Goal: Task Accomplishment & Management: Manage account settings

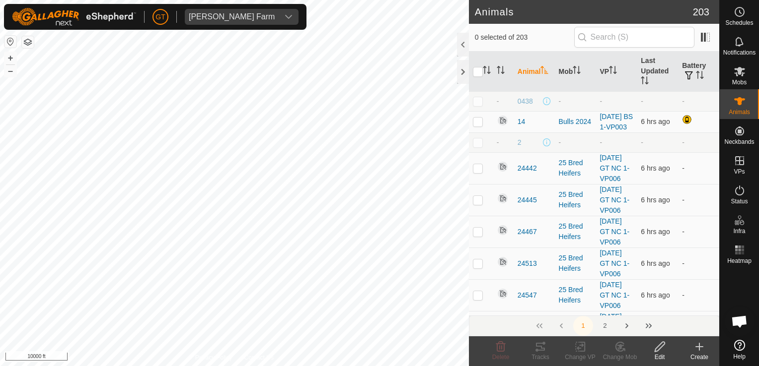
scroll to position [2880, 0]
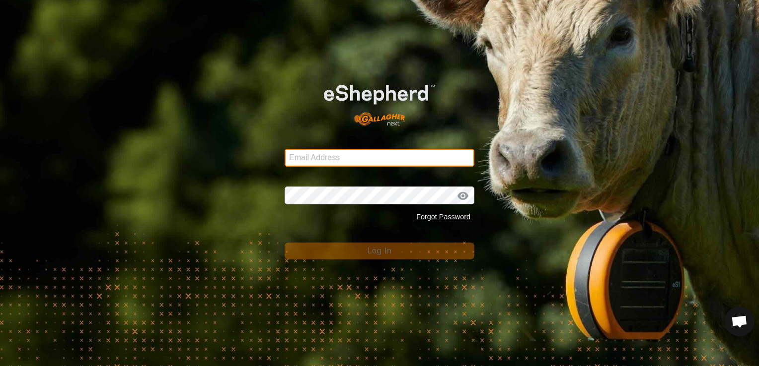
type input "[EMAIL_ADDRESS][DOMAIN_NAME]"
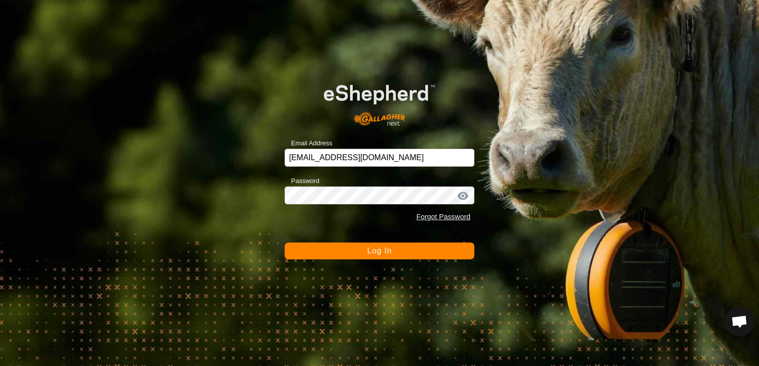
drag, startPoint x: 391, startPoint y: 256, endPoint x: 379, endPoint y: 258, distance: 12.2
click at [387, 257] on button "Log In" at bounding box center [380, 251] width 190 height 17
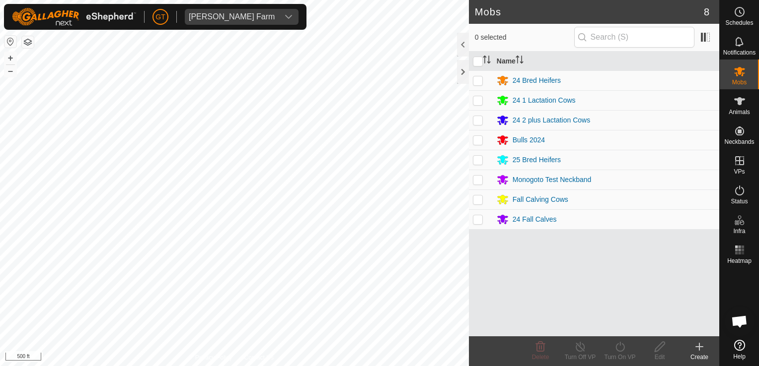
click at [366, 366] on html "[PERSON_NAME] Farm Schedules Notifications Mobs Animals Neckbands VPs Status In…" at bounding box center [379, 183] width 759 height 366
click at [246, 366] on html "[PERSON_NAME] Farm Schedules Notifications Mobs Animals Neckbands VPs Status In…" at bounding box center [379, 183] width 759 height 366
click at [497, 145] on div "Mobs 8 0 selected Name 24 Bred Heifers 24 1 Lactation Cows 24 2 plus Lactation …" at bounding box center [359, 183] width 719 height 366
click at [0, 43] on html "[PERSON_NAME] Farm Schedules Notifications Mobs Animals Neckbands VPs Status In…" at bounding box center [379, 183] width 759 height 366
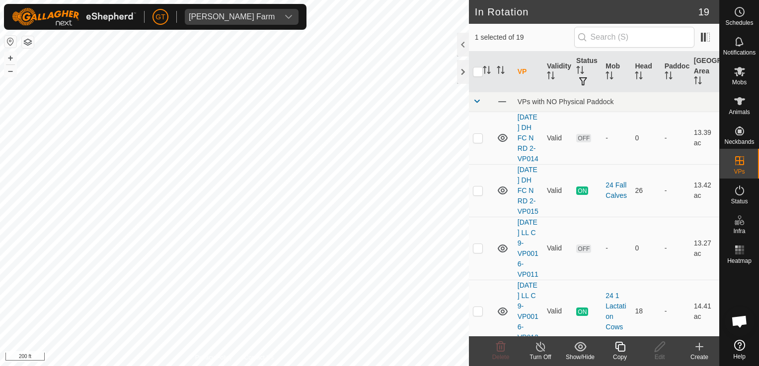
click at [623, 349] on icon at bounding box center [620, 347] width 12 height 12
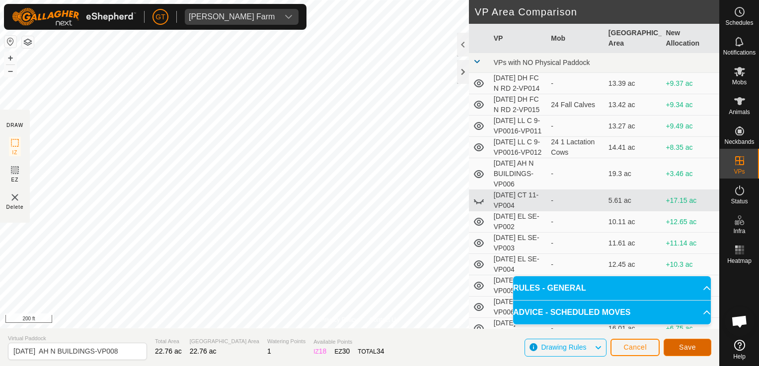
click at [685, 343] on button "Save" at bounding box center [687, 347] width 48 height 17
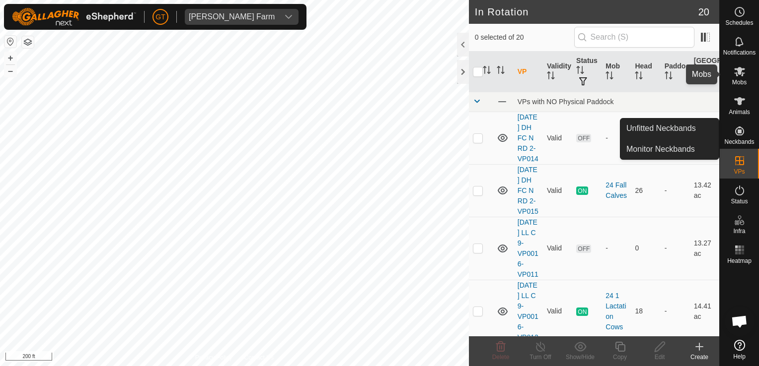
drag, startPoint x: 742, startPoint y: 75, endPoint x: 736, endPoint y: 77, distance: 6.8
click at [742, 75] on icon at bounding box center [739, 71] width 11 height 9
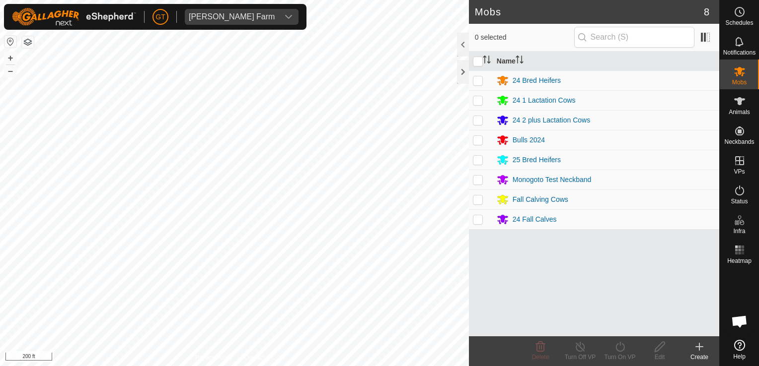
click at [482, 196] on p-checkbox at bounding box center [478, 200] width 10 height 8
checkbox input "true"
click at [624, 347] on icon at bounding box center [619, 347] width 9 height 10
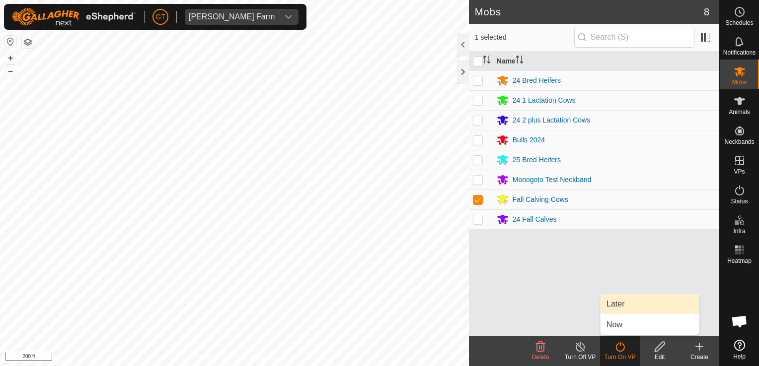
click at [638, 309] on link "Later" at bounding box center [649, 304] width 98 height 20
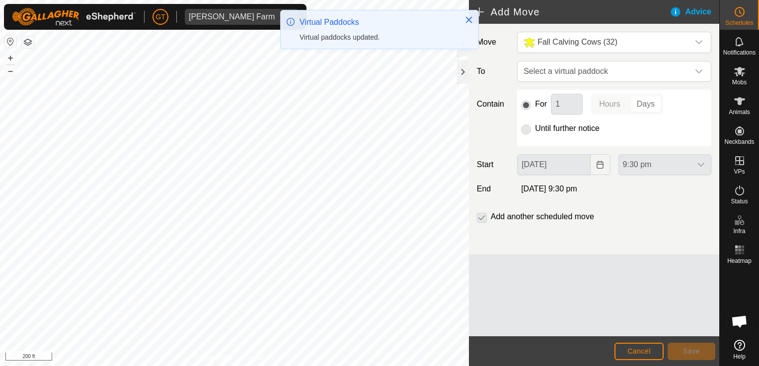
click at [702, 72] on icon "dropdown trigger" at bounding box center [699, 72] width 8 height 8
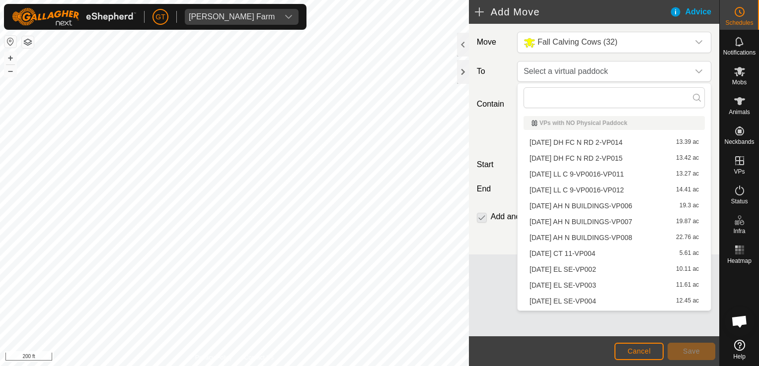
click at [612, 233] on li "[DATE] AH N BUILDINGS-VP008 22.76 ac" at bounding box center [613, 237] width 181 height 15
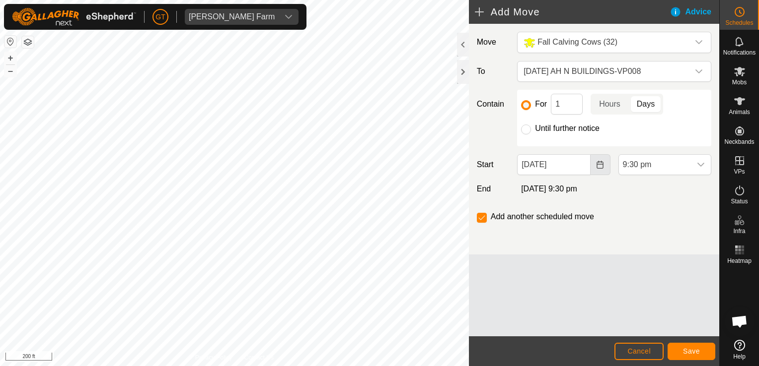
click at [604, 163] on icon "Choose Date" at bounding box center [600, 165] width 8 height 8
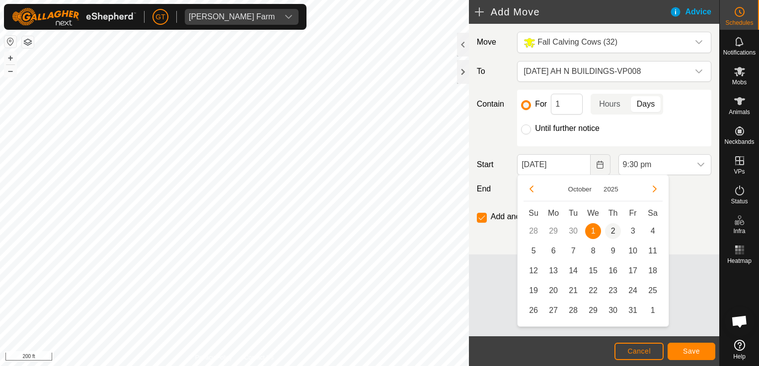
click at [614, 228] on span "2" at bounding box center [613, 231] width 16 height 16
type input "[DATE]"
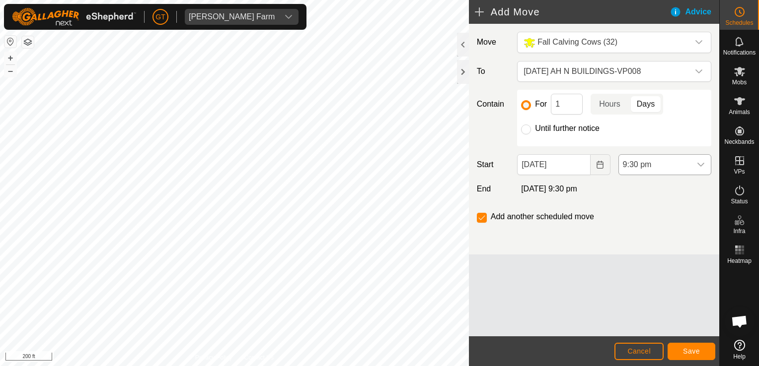
click at [697, 165] on icon "dropdown trigger" at bounding box center [701, 165] width 8 height 8
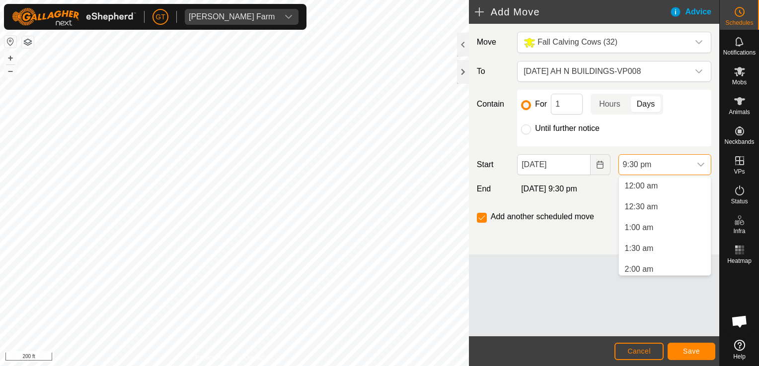
scroll to position [817, 0]
click at [526, 129] on input "Until further notice" at bounding box center [526, 130] width 10 height 10
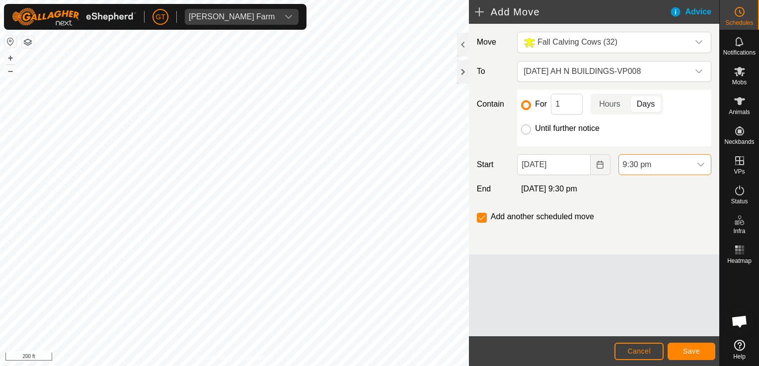
radio input "true"
checkbox input "false"
click at [600, 165] on icon "Choose Date" at bounding box center [600, 165] width 8 height 8
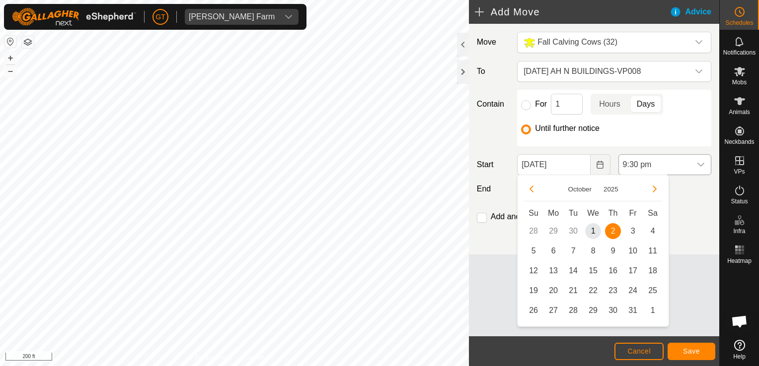
click at [699, 165] on icon "dropdown trigger" at bounding box center [701, 165] width 8 height 8
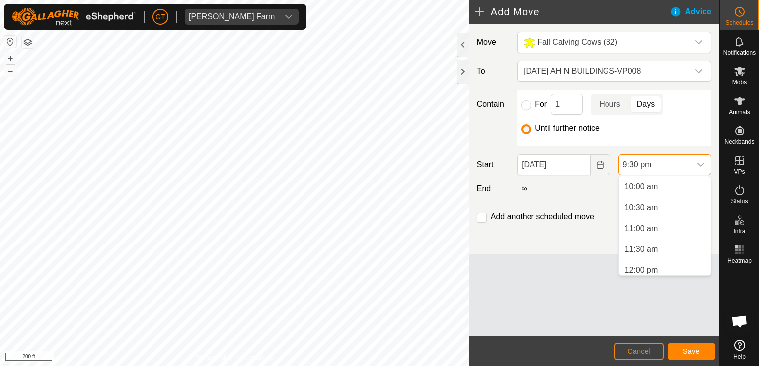
scroll to position [466, 0]
click at [656, 223] on li "12:00 pm" at bounding box center [665, 221] width 92 height 20
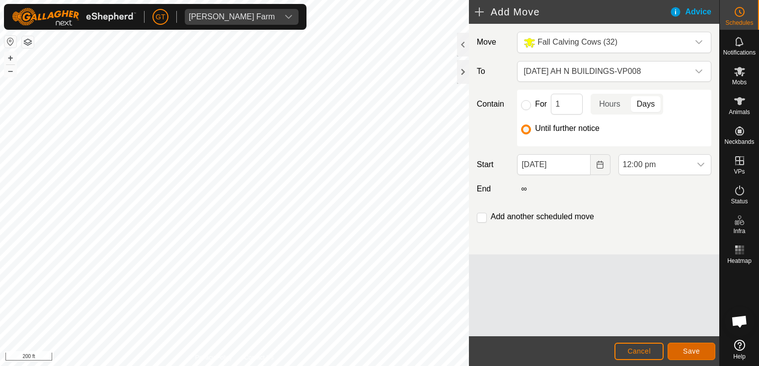
click at [678, 349] on button "Save" at bounding box center [691, 351] width 48 height 17
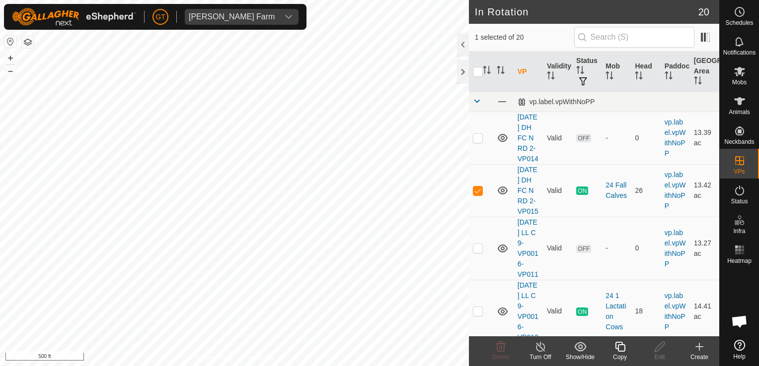
checkbox input "false"
checkbox input "true"
click at [617, 354] on div "Copy" at bounding box center [620, 357] width 40 height 9
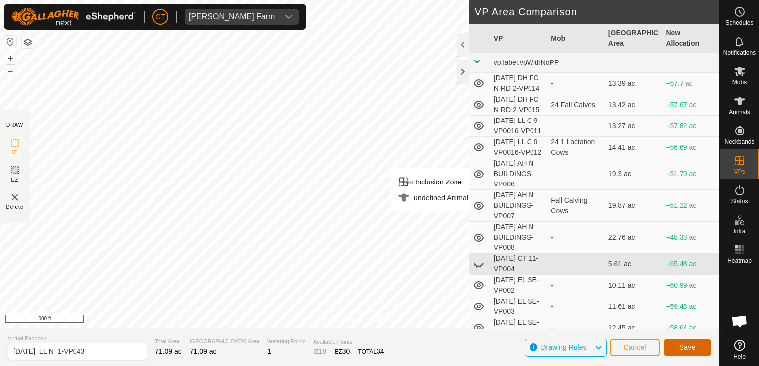
click at [698, 349] on button "Save" at bounding box center [687, 347] width 48 height 17
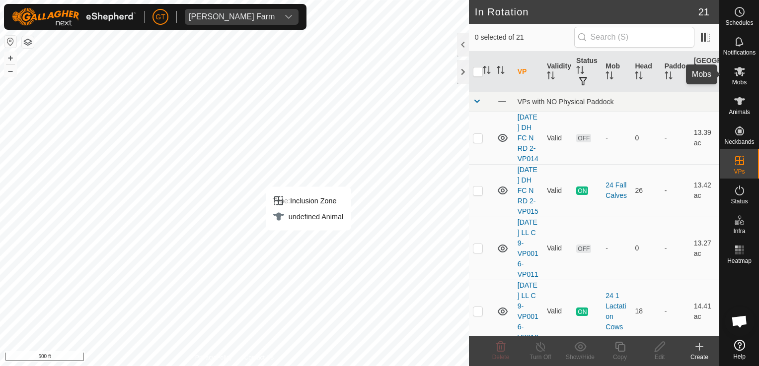
click at [741, 69] on icon at bounding box center [739, 71] width 11 height 9
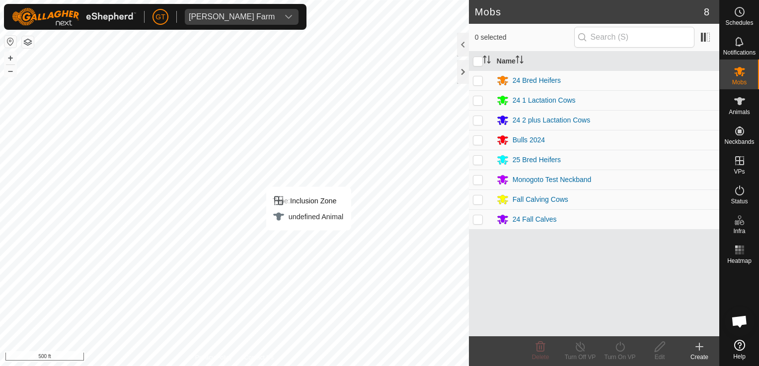
click at [475, 219] on p-checkbox at bounding box center [478, 220] width 10 height 8
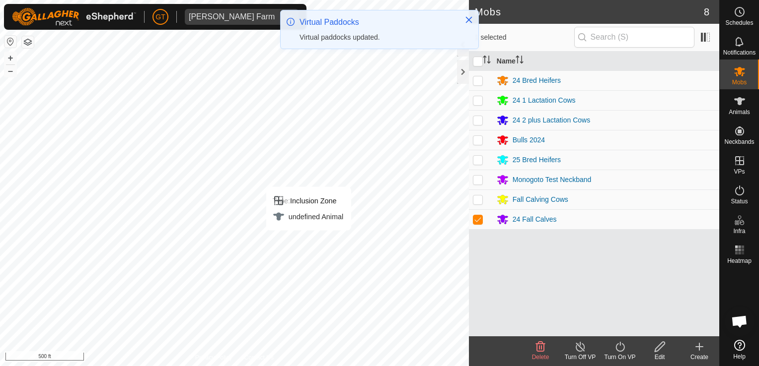
click at [481, 216] on p-checkbox at bounding box center [478, 220] width 10 height 8
checkbox input "false"
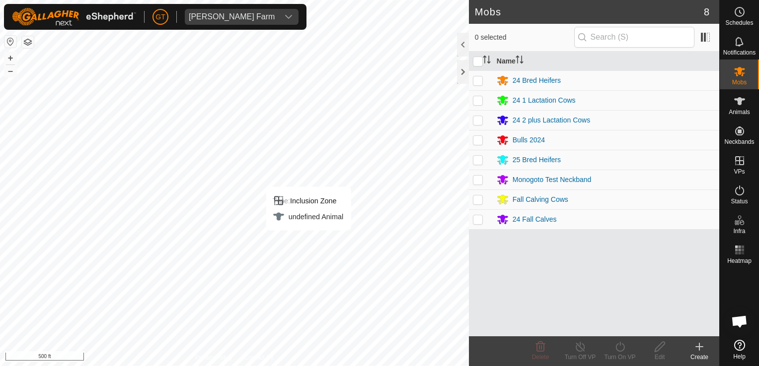
click at [472, 120] on td at bounding box center [481, 120] width 24 height 20
checkbox input "true"
click at [621, 347] on icon at bounding box center [620, 347] width 12 height 12
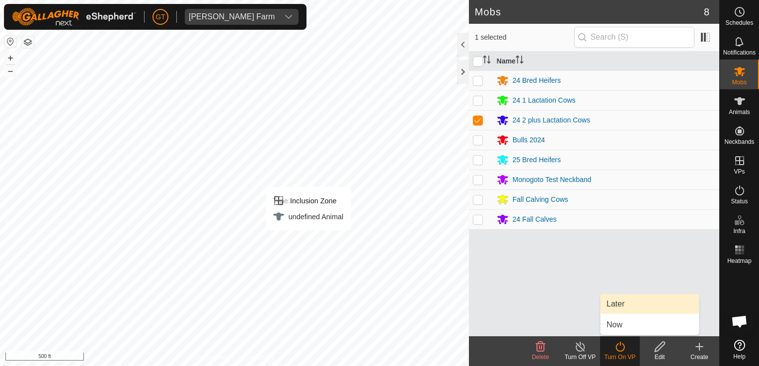
click at [627, 307] on link "Later" at bounding box center [649, 304] width 98 height 20
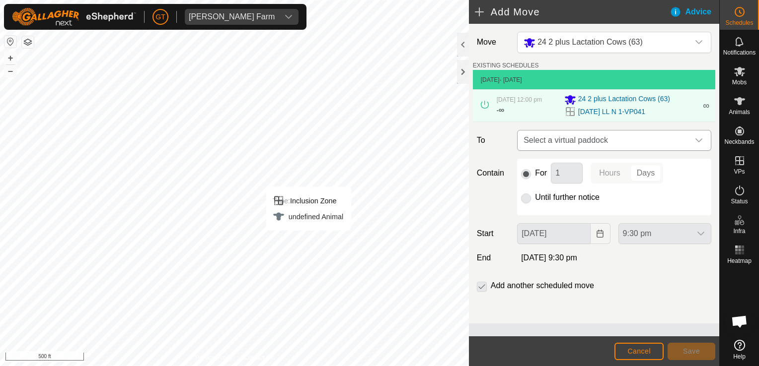
click at [701, 136] on div "dropdown trigger" at bounding box center [699, 141] width 20 height 20
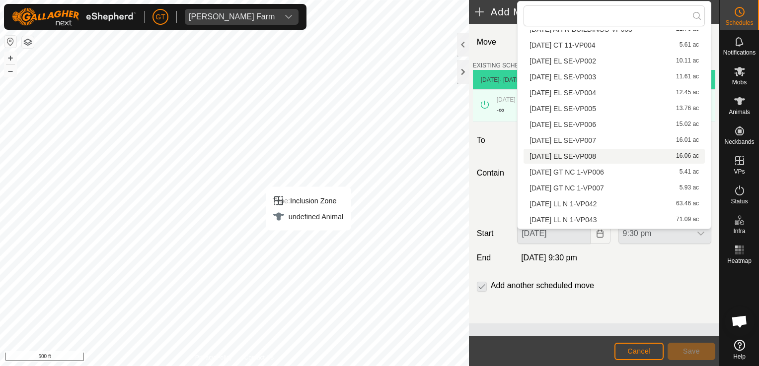
scroll to position [141, 0]
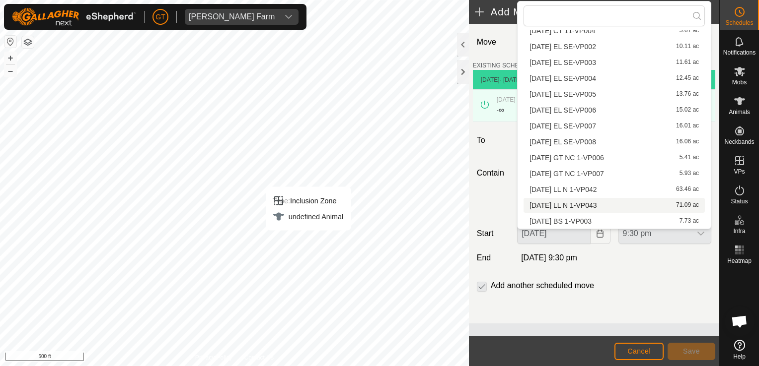
click at [617, 208] on li "[DATE] LL N 1-VP043 71.09 ac" at bounding box center [613, 205] width 181 height 15
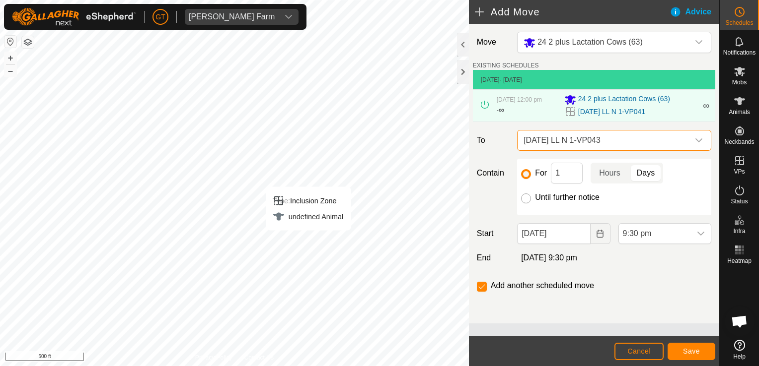
click at [522, 200] on input "Until further notice" at bounding box center [526, 199] width 10 height 10
radio input "true"
checkbox input "false"
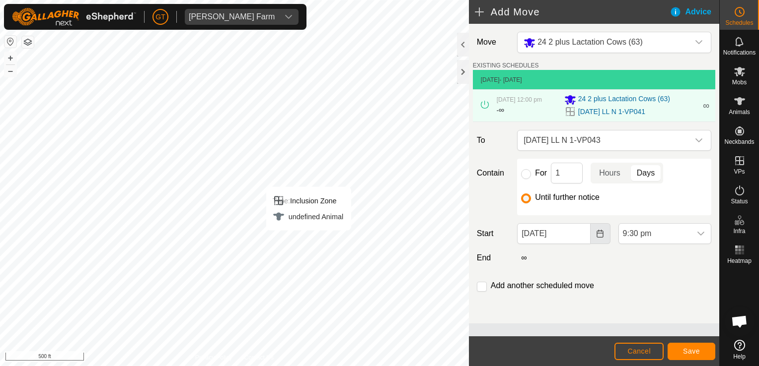
click at [601, 234] on icon "Choose Date" at bounding box center [600, 234] width 8 height 8
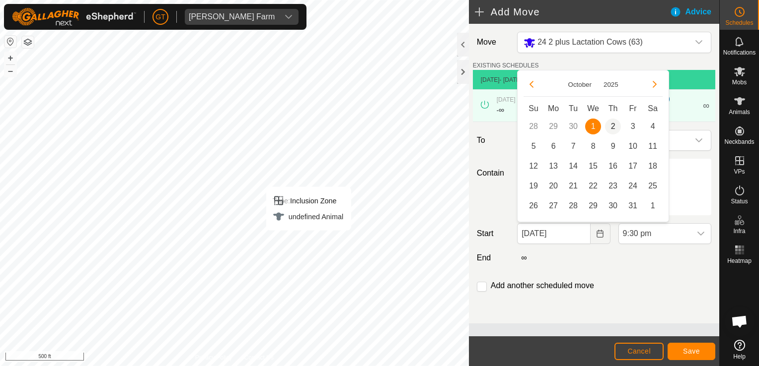
click at [611, 128] on span "2" at bounding box center [613, 127] width 16 height 16
type input "[DATE]"
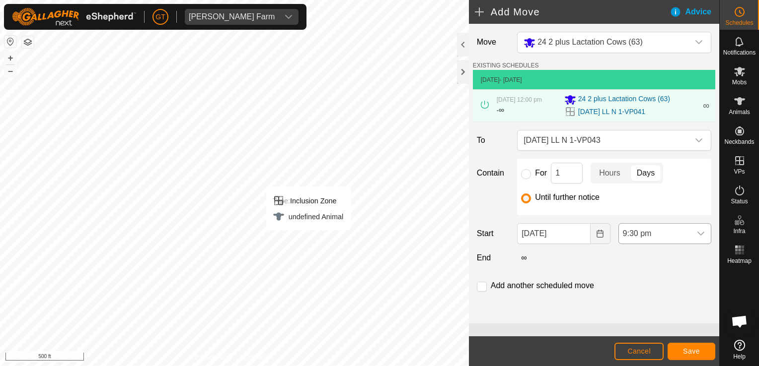
click at [700, 231] on icon "dropdown trigger" at bounding box center [701, 234] width 8 height 8
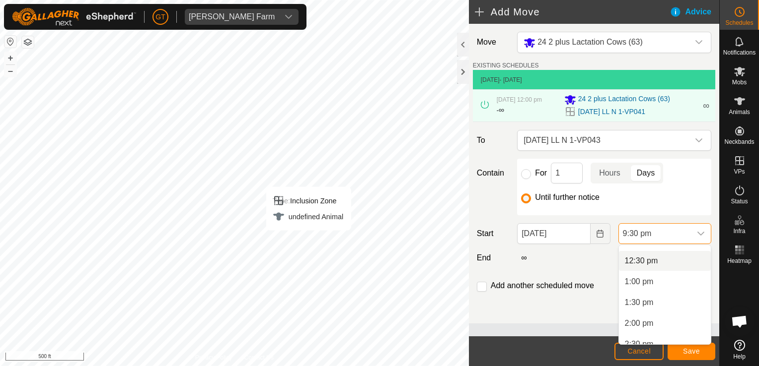
scroll to position [466, 0]
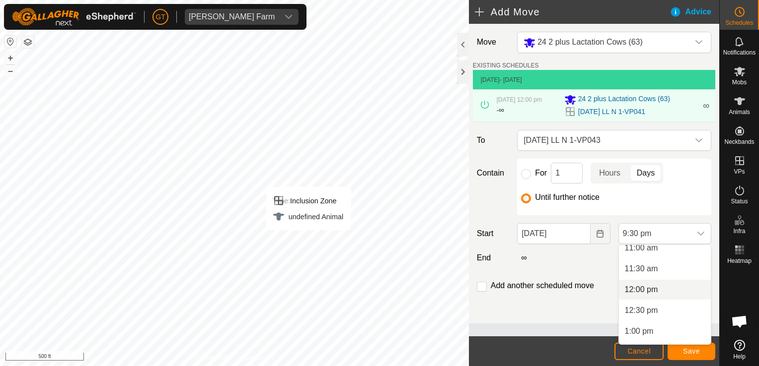
click at [651, 296] on li "12:00 pm" at bounding box center [665, 290] width 92 height 20
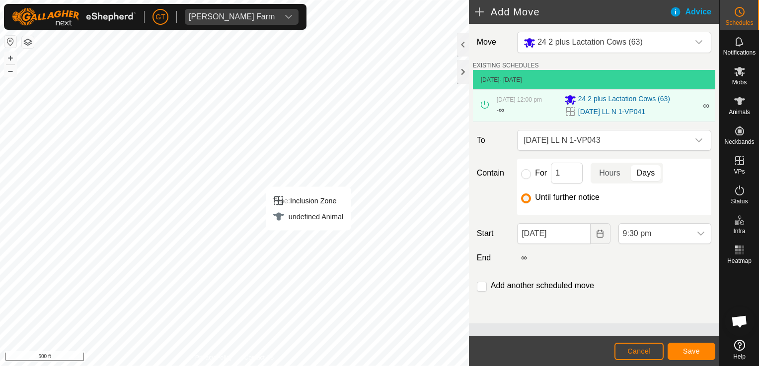
scroll to position [817, 0]
click at [698, 353] on span "Save" at bounding box center [691, 352] width 17 height 8
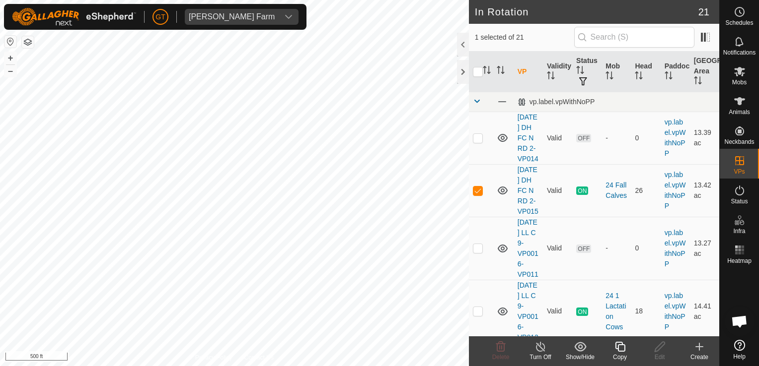
checkbox input "true"
checkbox input "false"
click at [503, 343] on icon at bounding box center [500, 347] width 9 height 10
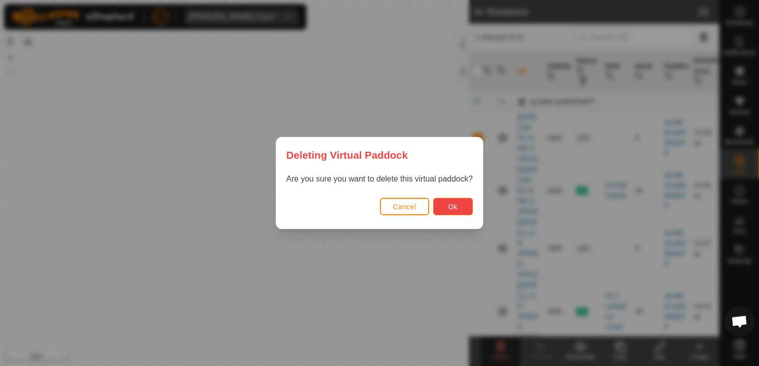
click at [443, 210] on button "Ok" at bounding box center [453, 206] width 40 height 17
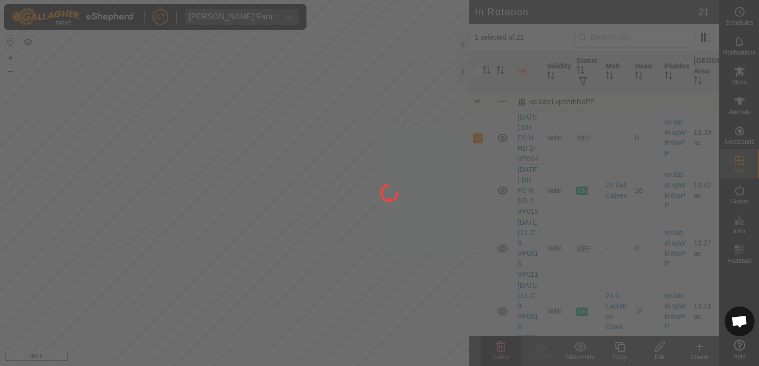
checkbox input "false"
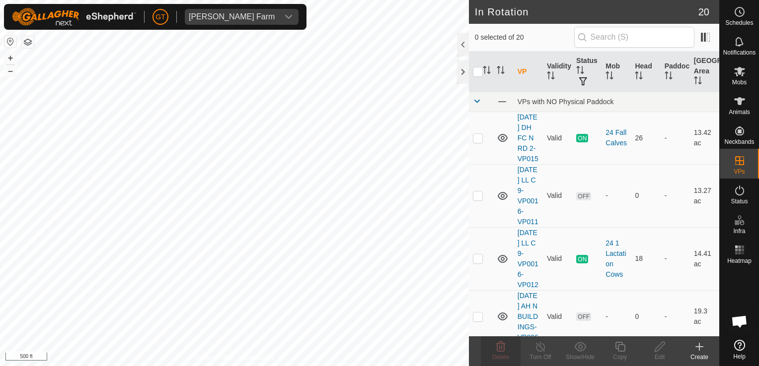
checkbox input "true"
click at [621, 347] on icon at bounding box center [620, 347] width 12 height 12
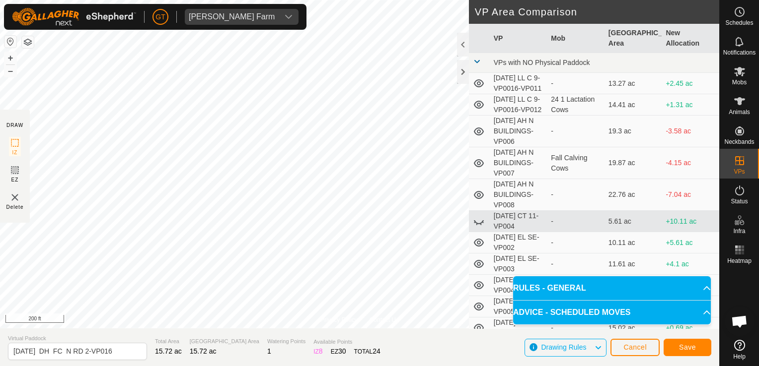
click at [378, 343] on div "Privacy Policy Contact Us Type: Inclusion Zone undefined Animal + – ⇧ i 200 ft …" at bounding box center [359, 183] width 719 height 366
click at [383, 337] on div "Privacy Policy Contact Us Type: Inclusion Zone undefined Animal + – ⇧ i 200 ft …" at bounding box center [359, 183] width 719 height 366
click at [558, 93] on div "Privacy Policy Contact Us Type: Inclusion Zone undefined Animal + – ⇧ i 200 ft …" at bounding box center [359, 183] width 719 height 366
click at [0, 212] on html "[PERSON_NAME] Farm Schedules Notifications Mobs Animals Neckbands VPs Status In…" at bounding box center [379, 183] width 759 height 366
click at [0, 170] on html "[PERSON_NAME] Farm Schedules Notifications Mobs Animals Neckbands VPs Status In…" at bounding box center [379, 183] width 759 height 366
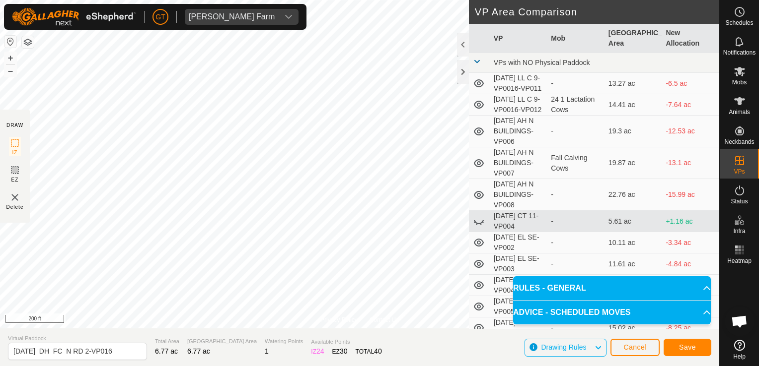
click at [0, 232] on html "[PERSON_NAME] Farm Schedules Notifications Mobs Animals Neckbands VPs Status In…" at bounding box center [379, 183] width 759 height 366
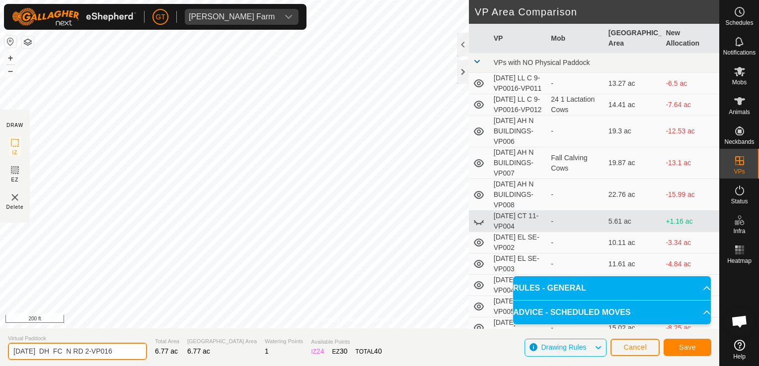
click at [134, 355] on input "[DATE] DH FC N RD 2-VP016" at bounding box center [77, 351] width 139 height 17
type input "[DATE] AH FC N"
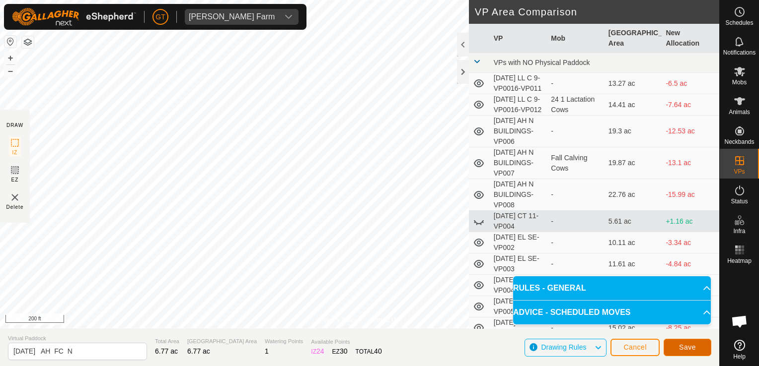
click at [675, 350] on button "Save" at bounding box center [687, 347] width 48 height 17
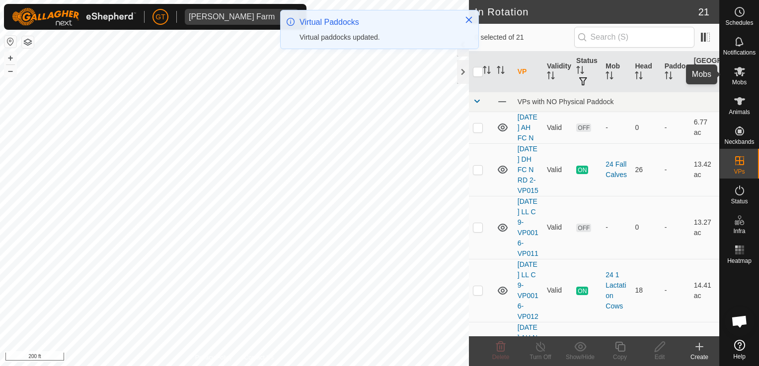
click at [743, 71] on icon at bounding box center [739, 72] width 12 height 12
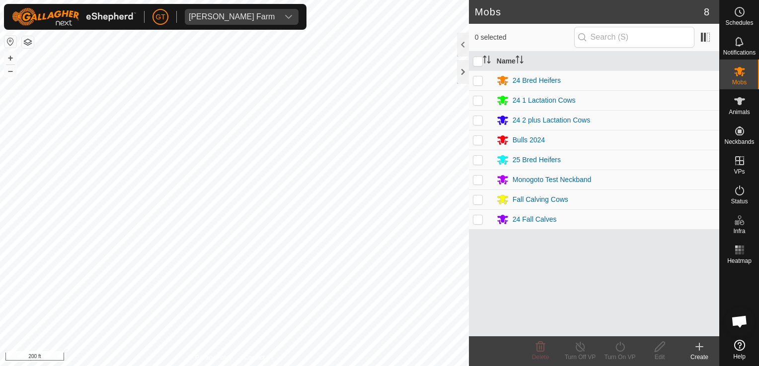
click at [479, 216] on p-checkbox at bounding box center [478, 220] width 10 height 8
checkbox input "true"
click at [624, 346] on icon at bounding box center [619, 347] width 9 height 10
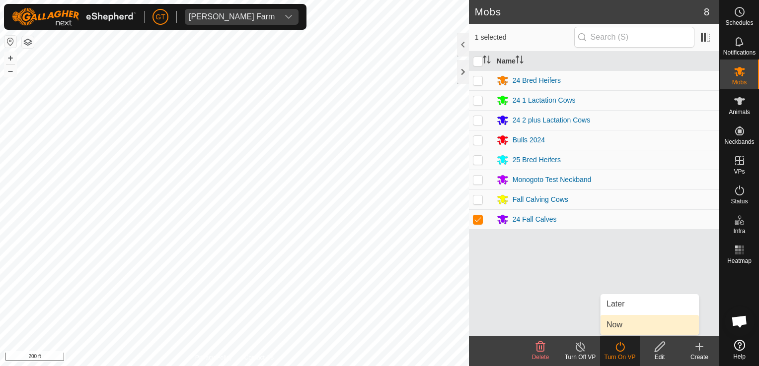
click at [625, 329] on link "Now" at bounding box center [649, 325] width 98 height 20
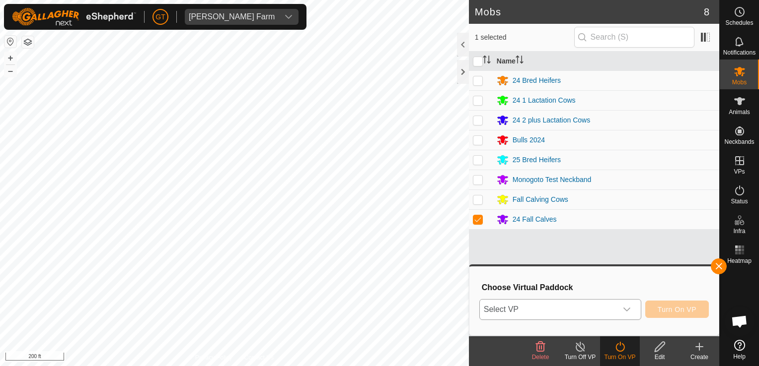
click at [628, 311] on icon "dropdown trigger" at bounding box center [626, 310] width 7 height 4
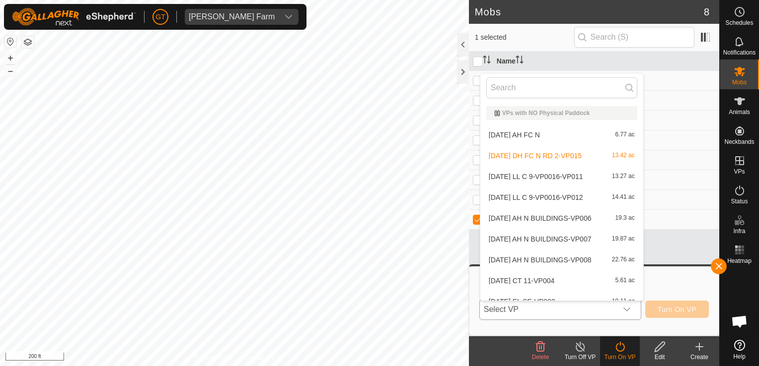
click at [565, 133] on li "[DATE] AH FC N 6.77 ac" at bounding box center [561, 135] width 163 height 20
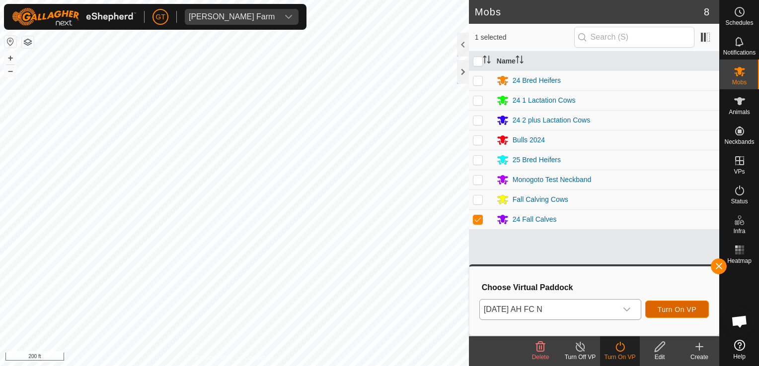
click at [662, 313] on span "Turn On VP" at bounding box center [677, 310] width 39 height 8
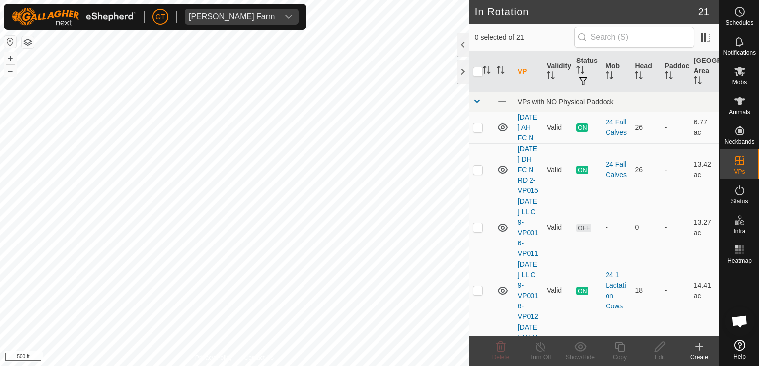
click at [201, 366] on html "[PERSON_NAME] Farm Schedules Notifications Mobs Animals Neckbands VPs Status In…" at bounding box center [379, 183] width 759 height 366
click at [237, 366] on html "[PERSON_NAME] Farm Schedules Notifications Mobs Animals Neckbands VPs Status In…" at bounding box center [379, 183] width 759 height 366
checkbox input "true"
click at [623, 346] on icon at bounding box center [620, 347] width 10 height 10
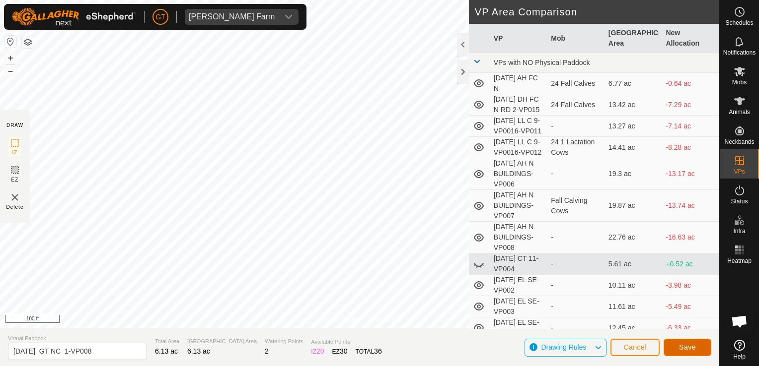
click at [702, 347] on button "Save" at bounding box center [687, 347] width 48 height 17
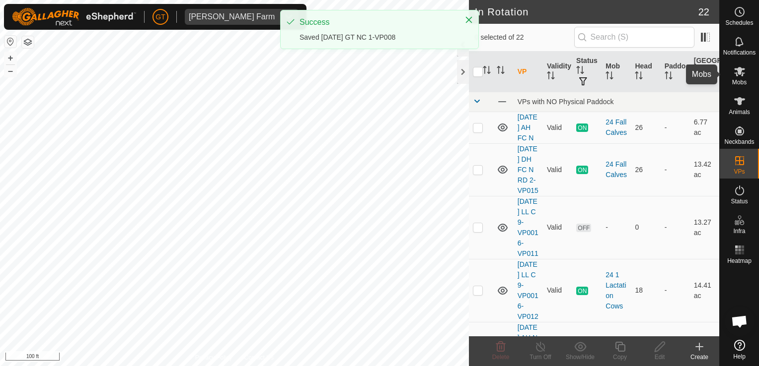
click at [733, 69] on icon at bounding box center [739, 72] width 12 height 12
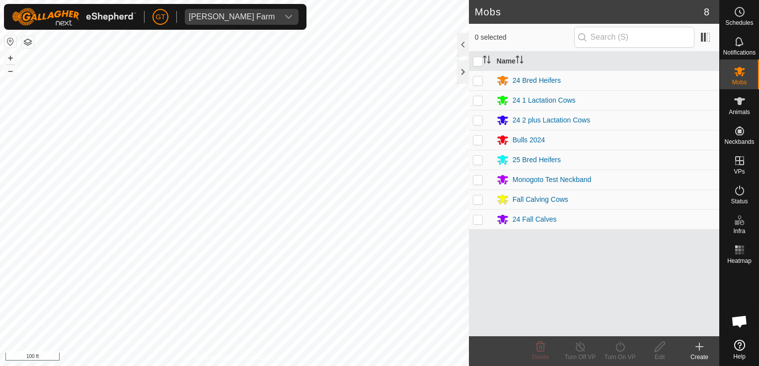
click at [480, 158] on p-checkbox at bounding box center [478, 160] width 10 height 8
checkbox input "true"
click at [614, 349] on icon at bounding box center [620, 347] width 12 height 12
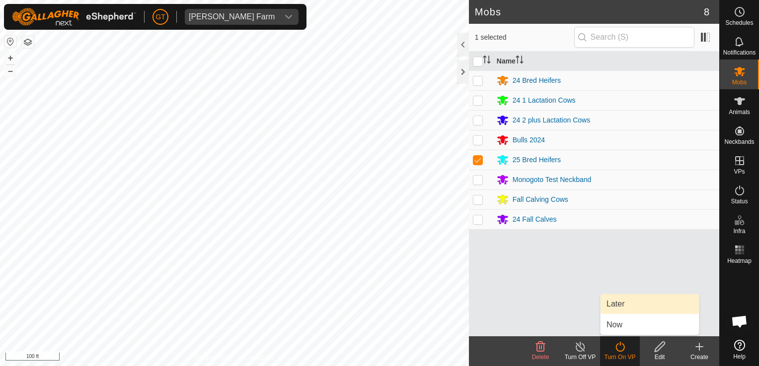
click at [628, 299] on link "Later" at bounding box center [649, 304] width 98 height 20
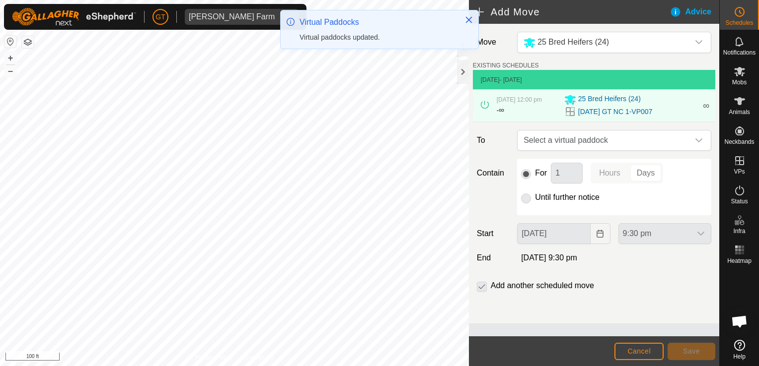
click at [701, 138] on icon "dropdown trigger" at bounding box center [699, 141] width 8 height 8
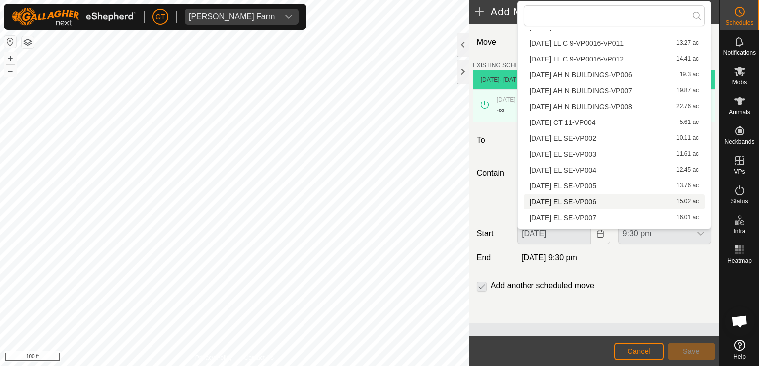
scroll to position [149, 0]
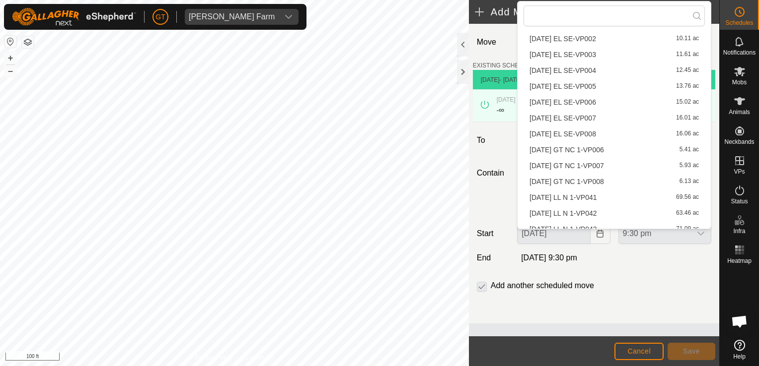
click at [595, 179] on li "[DATE] GT NC 1-VP008 6.13 ac" at bounding box center [613, 181] width 181 height 15
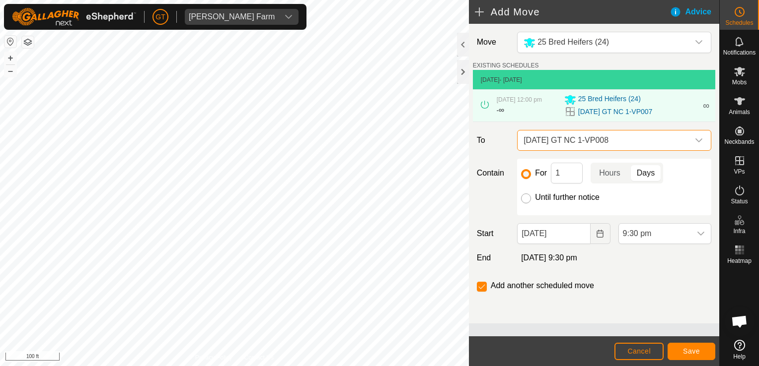
click at [529, 199] on input "Until further notice" at bounding box center [526, 199] width 10 height 10
radio input "true"
checkbox input "false"
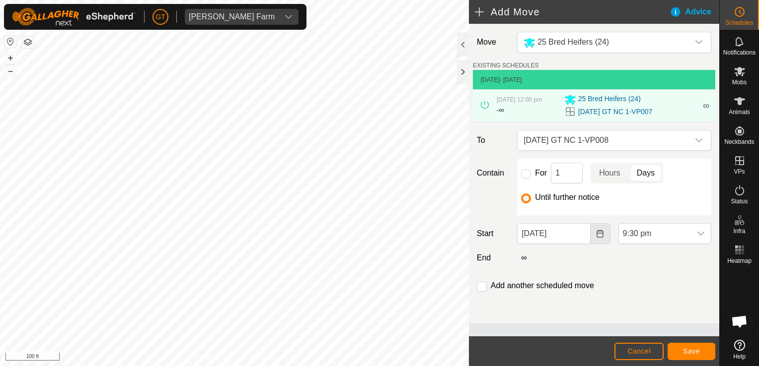
click at [597, 233] on icon "Choose Date" at bounding box center [599, 234] width 6 height 8
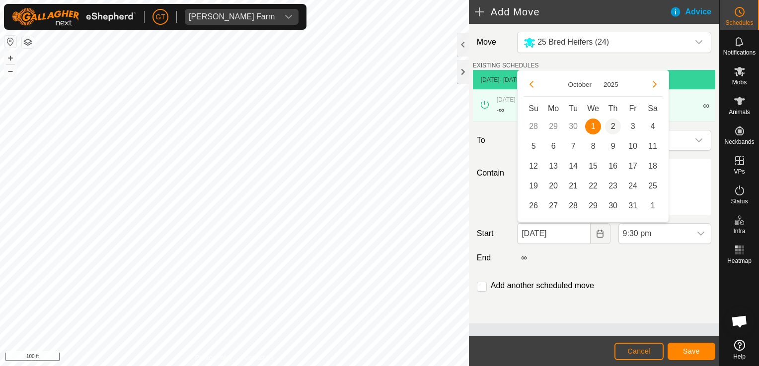
click at [609, 125] on span "2" at bounding box center [613, 127] width 16 height 16
type input "[DATE]"
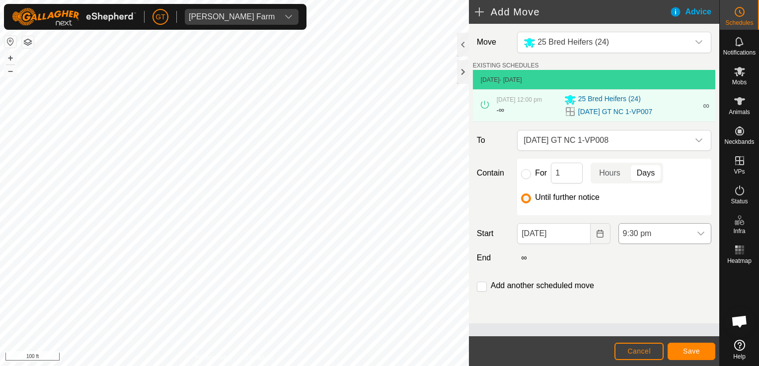
click at [697, 234] on icon "dropdown trigger" at bounding box center [701, 234] width 8 height 8
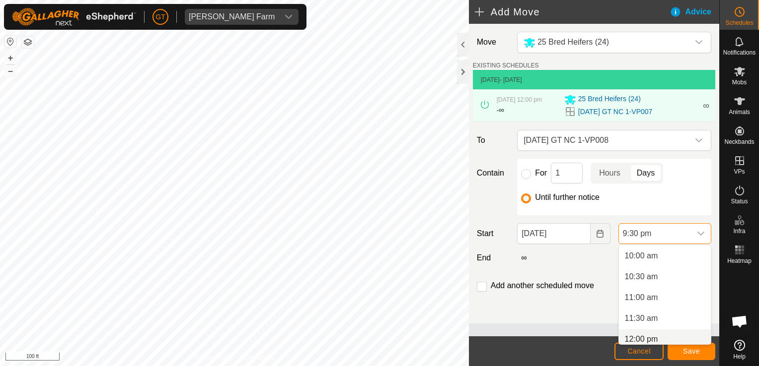
scroll to position [421, 0]
click at [657, 337] on li "12:00 pm" at bounding box center [665, 335] width 92 height 20
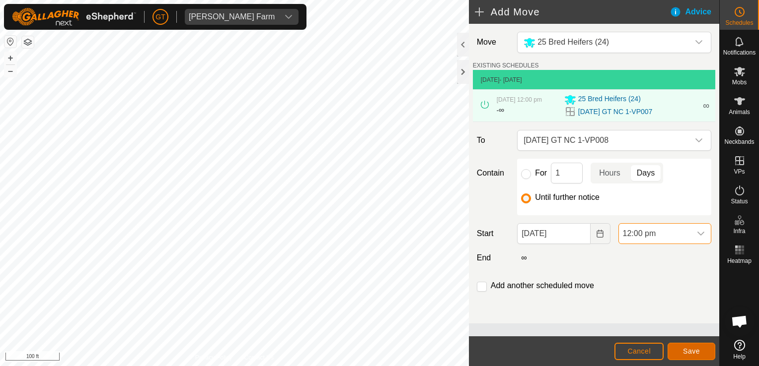
click at [704, 353] on button "Save" at bounding box center [691, 351] width 48 height 17
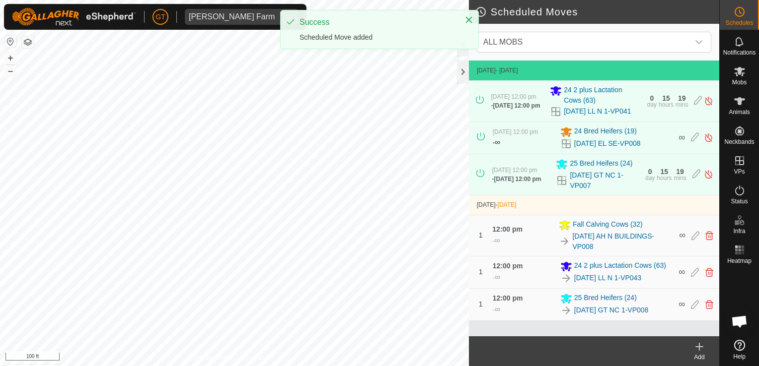
scroll to position [4, 0]
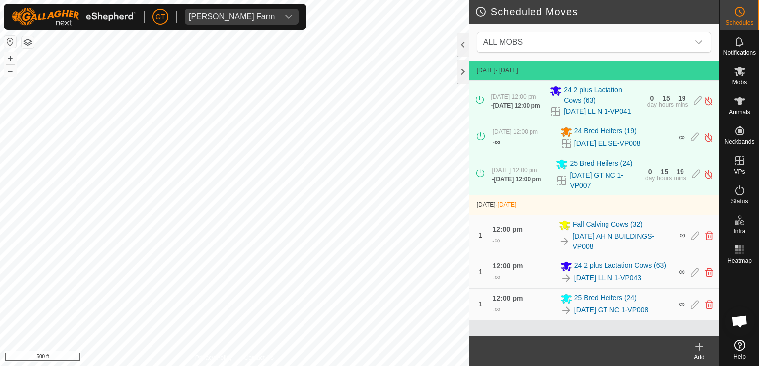
click at [406, 366] on html "[PERSON_NAME] Farm Schedules Notifications Mobs Animals Neckbands VPs Status In…" at bounding box center [379, 183] width 759 height 366
click at [413, 366] on html "[PERSON_NAME] Farm Schedules Notifications Mobs Animals Neckbands VPs Status In…" at bounding box center [379, 183] width 759 height 366
click at [255, 366] on html "[PERSON_NAME] Farm Schedules Notifications Mobs Animals Neckbands VPs Status In…" at bounding box center [379, 183] width 759 height 366
click at [359, 366] on html "[PERSON_NAME] Farm Schedules Notifications Mobs Animals Neckbands VPs Status In…" at bounding box center [379, 183] width 759 height 366
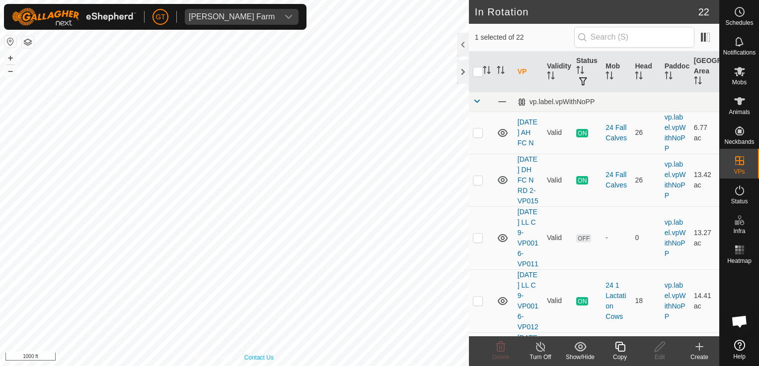
checkbox input "false"
checkbox input "true"
click at [554, 366] on html "[PERSON_NAME] Farm Schedules Notifications Mobs Animals Neckbands VPs Status In…" at bounding box center [379, 183] width 759 height 366
checkbox input "true"
checkbox input "false"
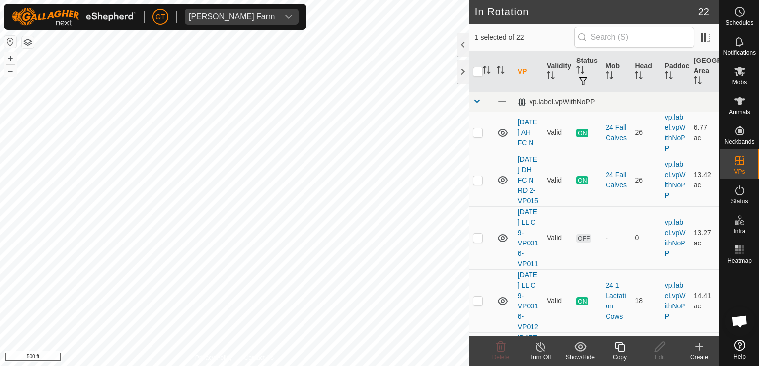
checkbox input "false"
checkbox input "true"
checkbox input "false"
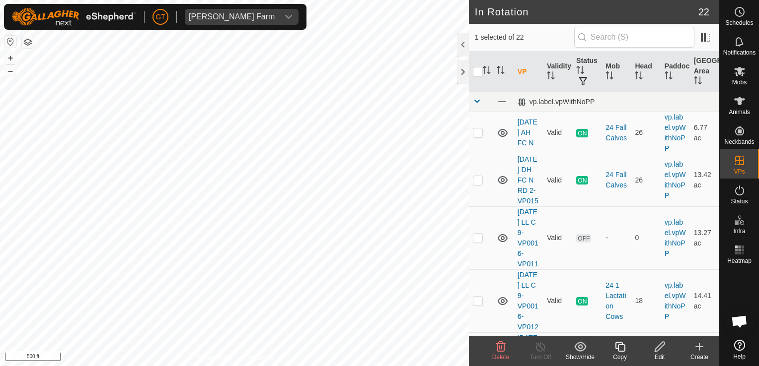
click at [499, 342] on icon at bounding box center [501, 347] width 12 height 12
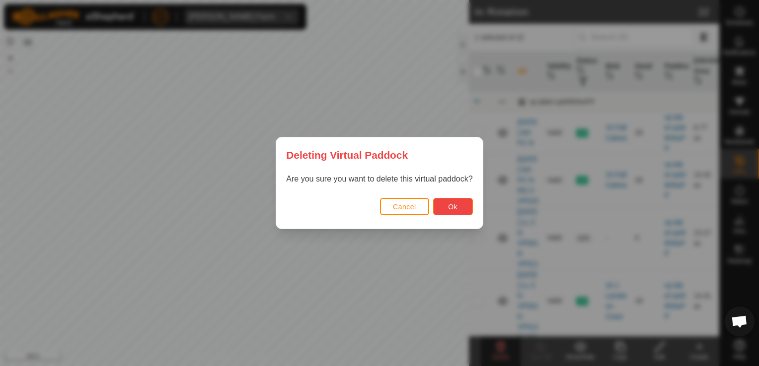
click at [453, 206] on span "Ok" at bounding box center [452, 207] width 9 height 8
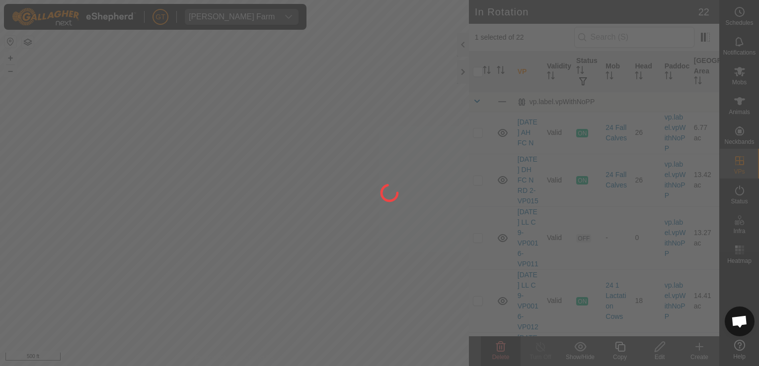
checkbox input "false"
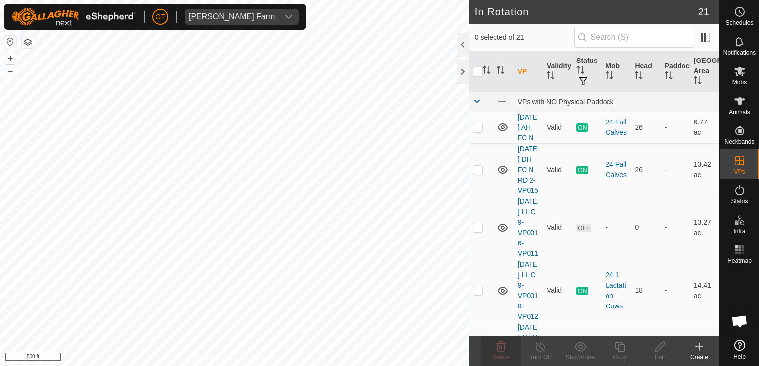
checkbox input "true"
checkbox input "false"
click at [495, 346] on icon at bounding box center [501, 347] width 12 height 12
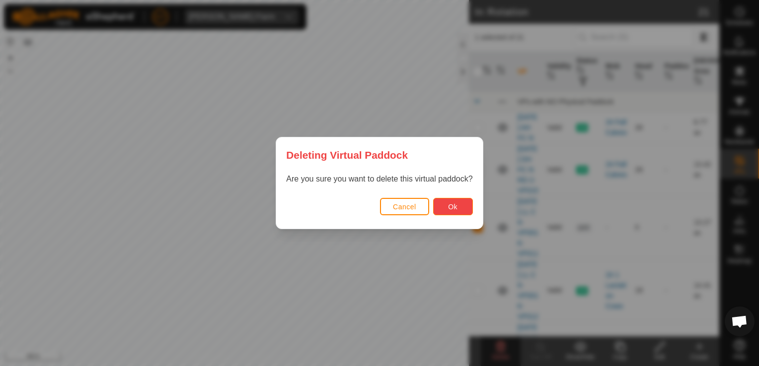
click at [463, 203] on button "Ok" at bounding box center [453, 206] width 40 height 17
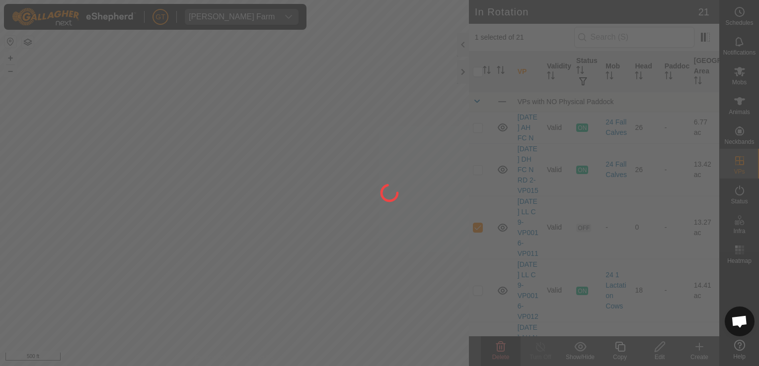
checkbox input "false"
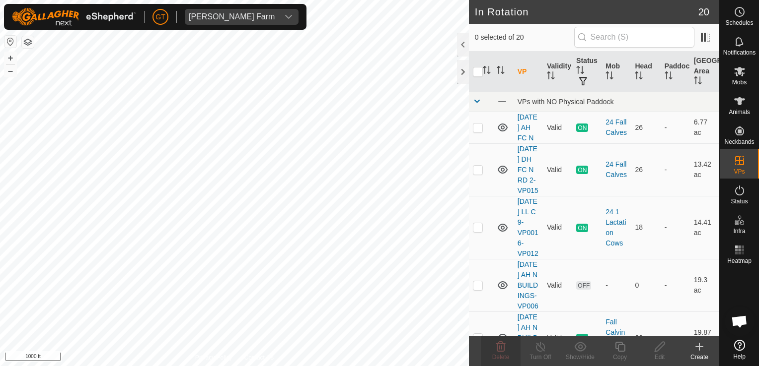
checkbox input "true"
checkbox input "false"
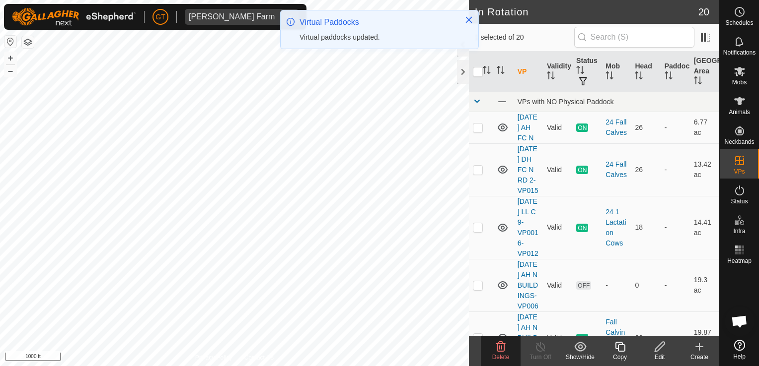
click at [493, 346] on delete-svg-icon at bounding box center [501, 347] width 40 height 12
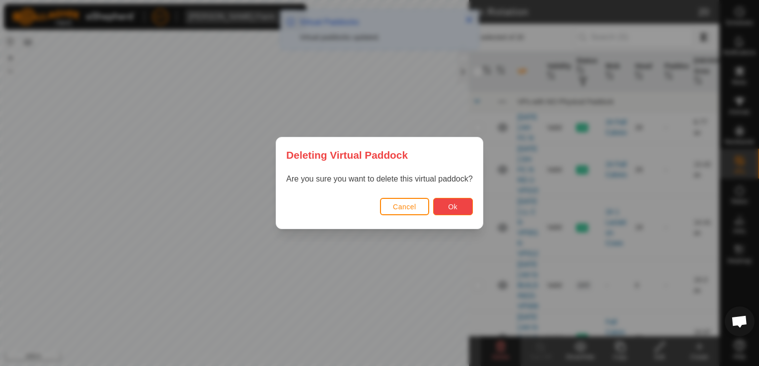
click at [436, 203] on button "Ok" at bounding box center [453, 206] width 40 height 17
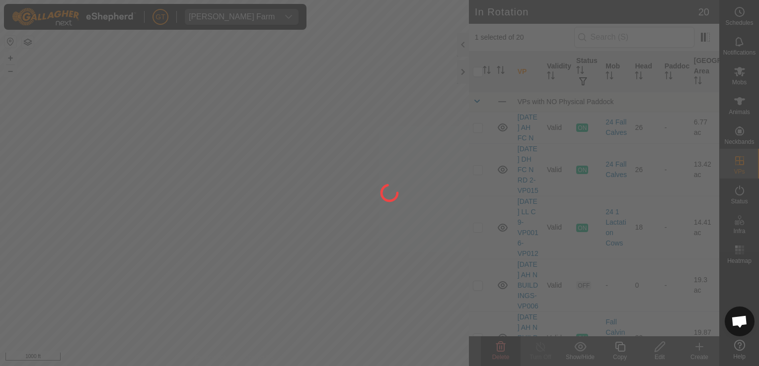
checkbox input "false"
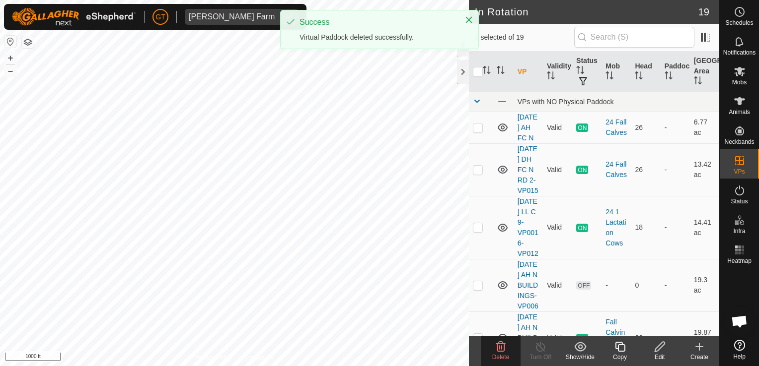
click at [498, 342] on icon at bounding box center [501, 347] width 12 height 12
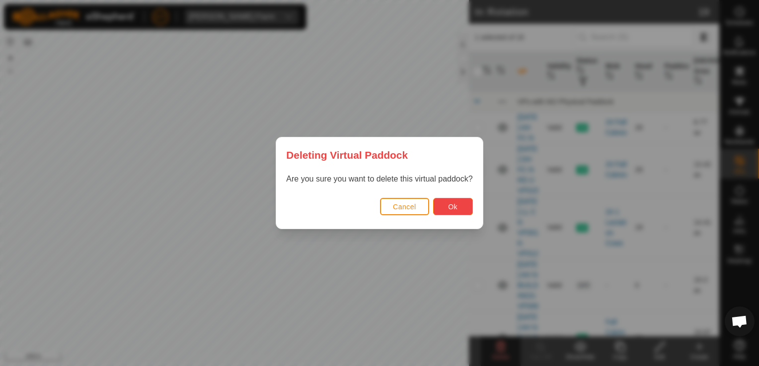
click at [442, 202] on button "Ok" at bounding box center [453, 206] width 40 height 17
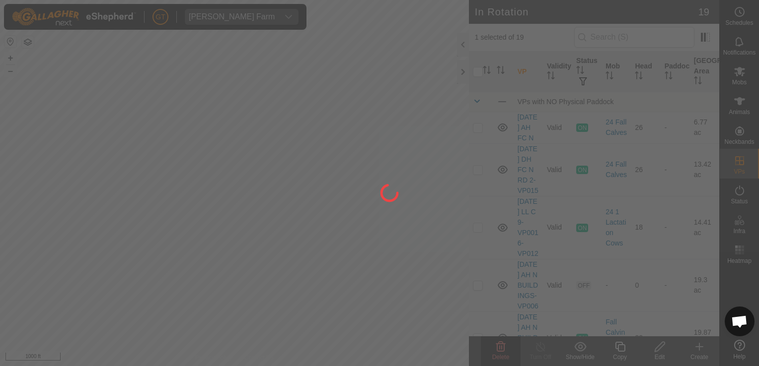
checkbox input "false"
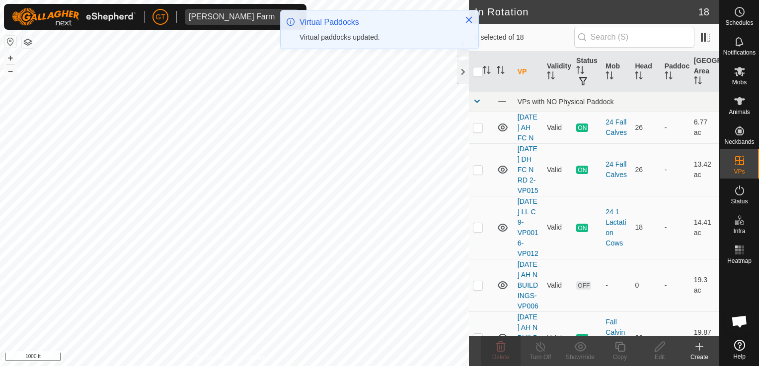
checkbox input "true"
checkbox input "false"
click at [504, 345] on icon at bounding box center [500, 347] width 9 height 10
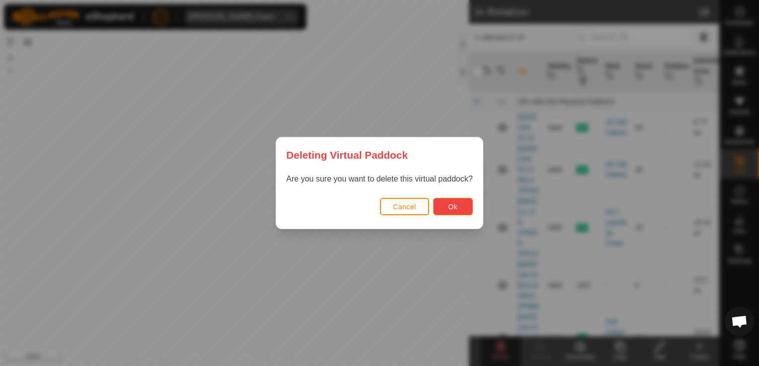
click at [455, 208] on span "Ok" at bounding box center [452, 207] width 9 height 8
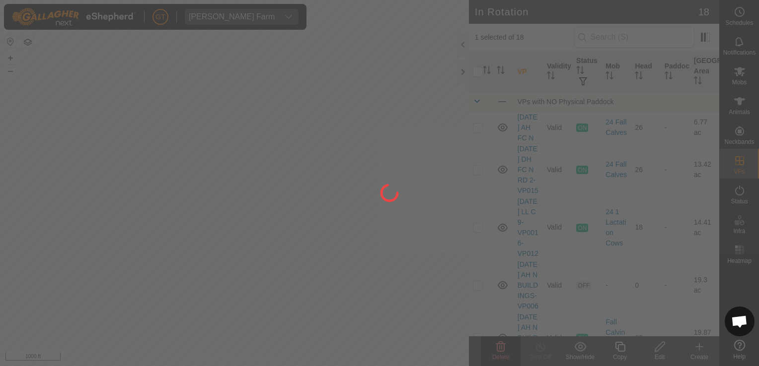
checkbox input "false"
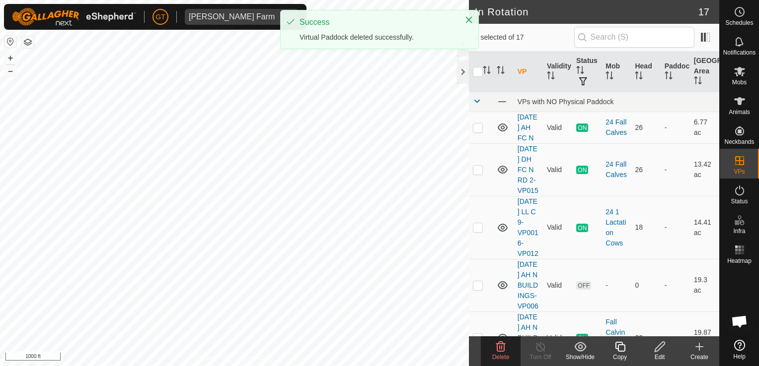
click at [499, 346] on icon at bounding box center [501, 347] width 12 height 12
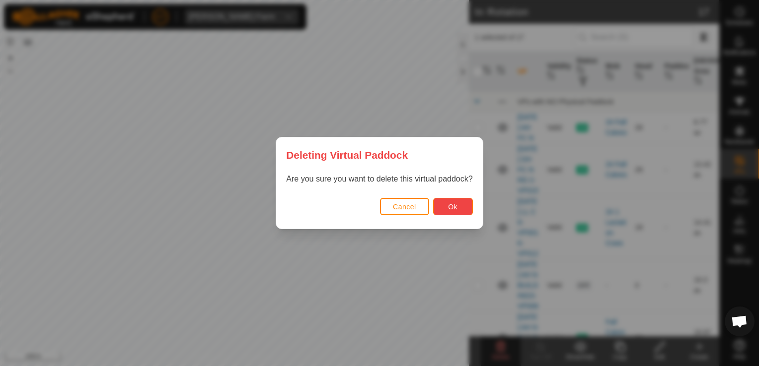
click at [449, 206] on span "Ok" at bounding box center [452, 207] width 9 height 8
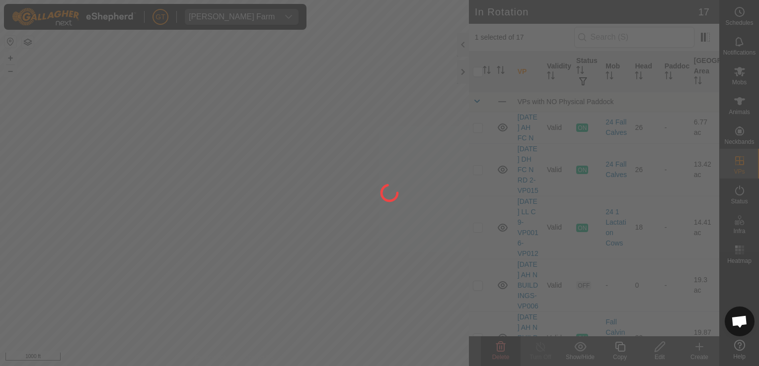
checkbox input "false"
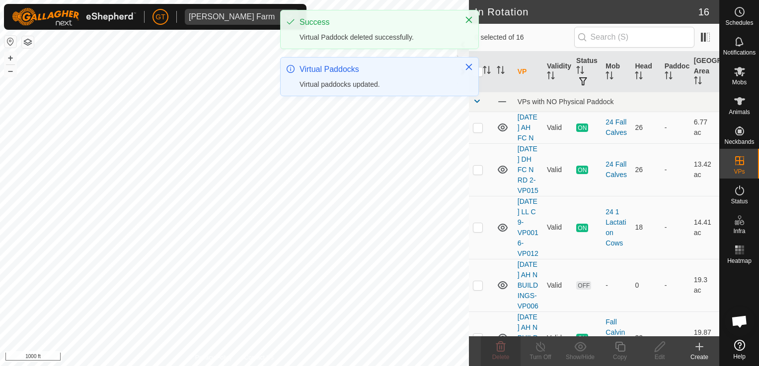
checkbox input "true"
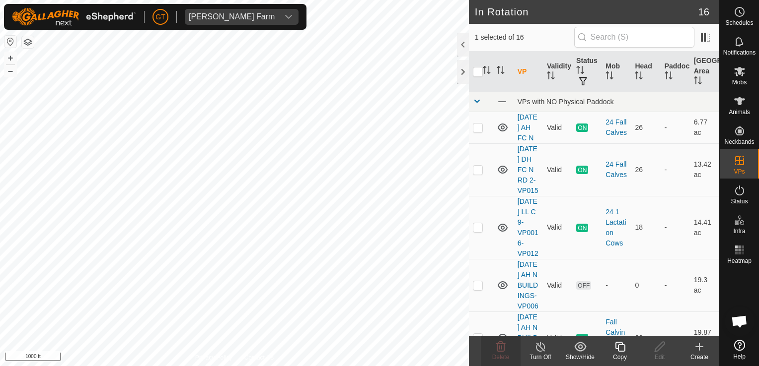
checkbox input "true"
checkbox input "false"
click at [494, 347] on delete-svg-icon at bounding box center [501, 347] width 40 height 12
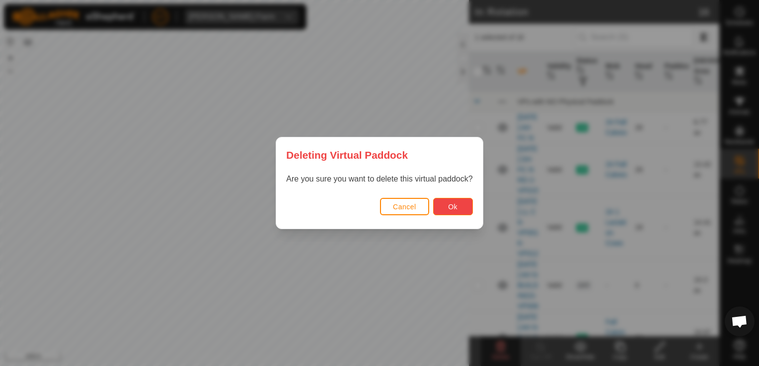
click at [449, 215] on button "Ok" at bounding box center [453, 206] width 40 height 17
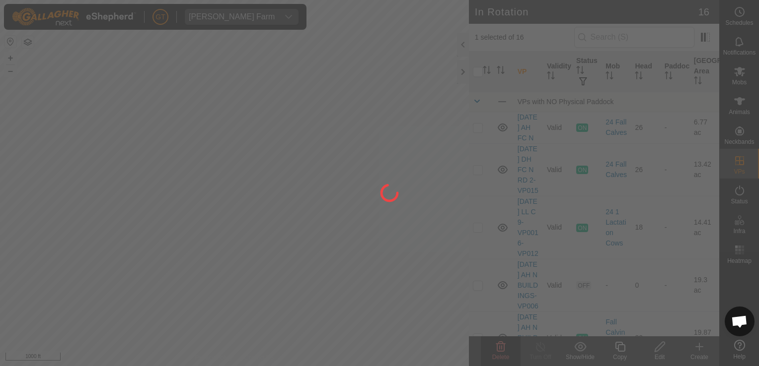
checkbox input "false"
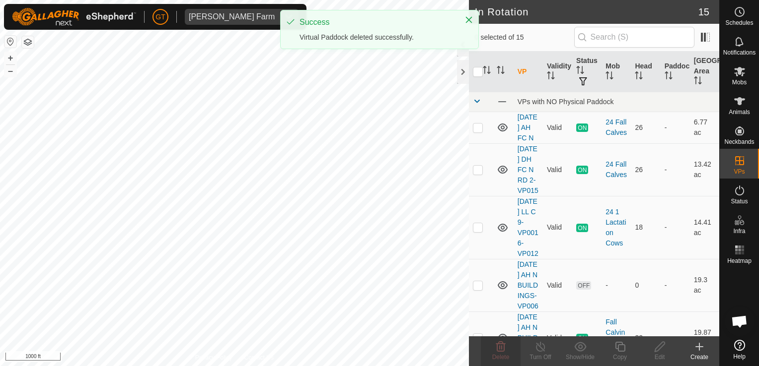
click at [307, 226] on div "[PERSON_NAME] Farm Schedules Notifications Mobs Animals Neckbands VPs Status In…" at bounding box center [379, 183] width 759 height 366
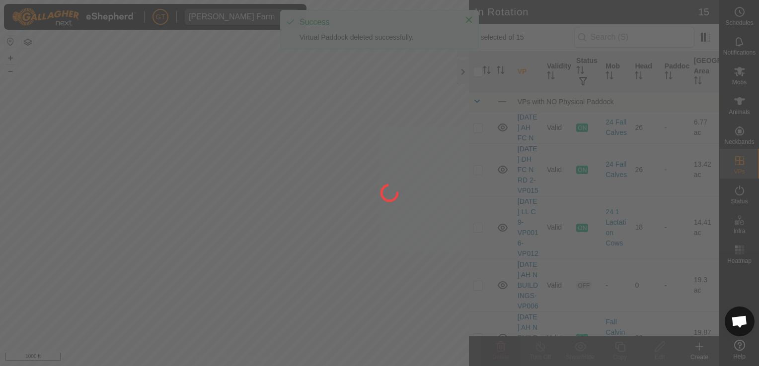
checkbox input "true"
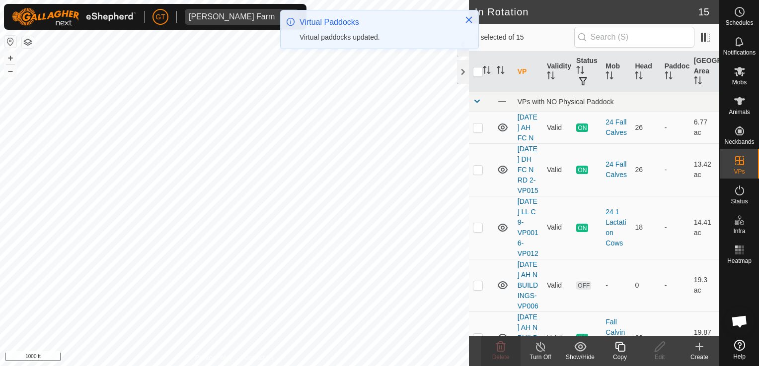
checkbox input "true"
checkbox input "false"
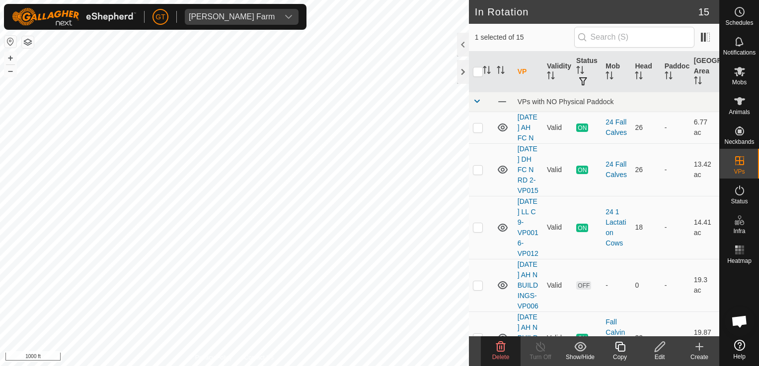
click at [505, 353] on icon at bounding box center [501, 347] width 12 height 12
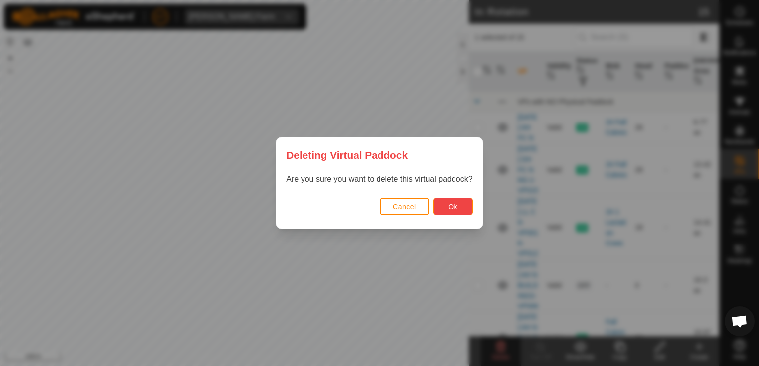
click at [457, 210] on button "Ok" at bounding box center [453, 206] width 40 height 17
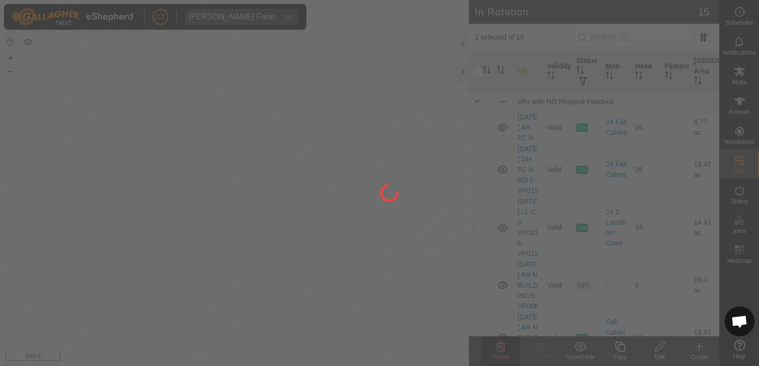
checkbox input "false"
click at [129, 233] on div "[PERSON_NAME] Farm Schedules Notifications Mobs Animals Neckbands VPs Status In…" at bounding box center [379, 183] width 759 height 366
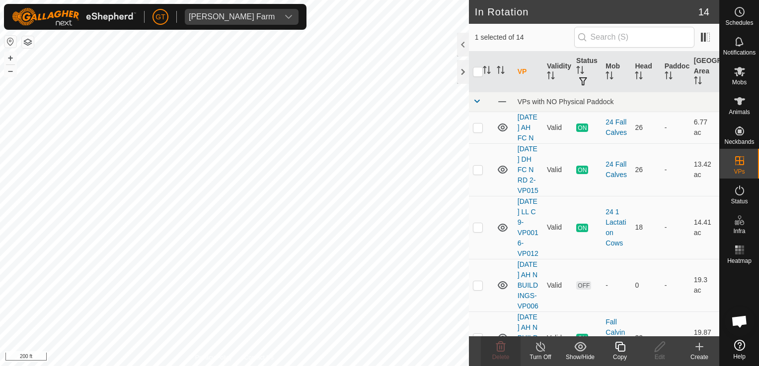
checkbox input "false"
click at [507, 349] on delete-svg-icon at bounding box center [501, 347] width 40 height 12
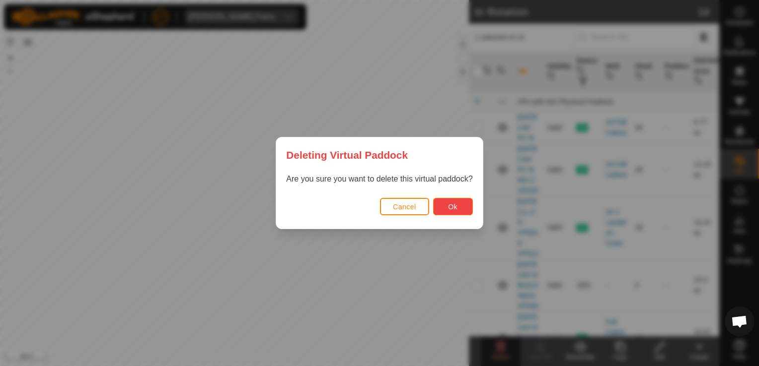
click at [455, 210] on span "Ok" at bounding box center [452, 207] width 9 height 8
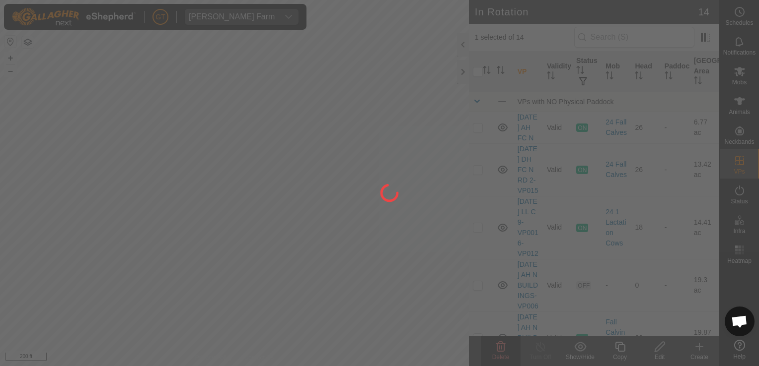
checkbox input "false"
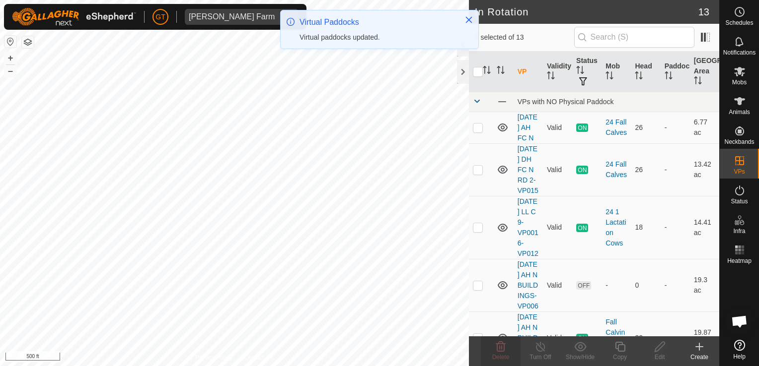
click at [0, 333] on html "[PERSON_NAME] Farm Schedules Notifications Mobs Animals Neckbands VPs Status In…" at bounding box center [379, 183] width 759 height 366
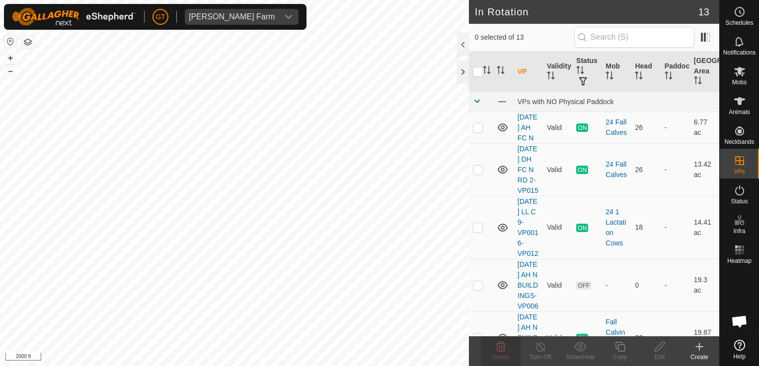
click at [240, 366] on html "[PERSON_NAME] Farm Schedules Notifications Mobs Animals Neckbands VPs Status In…" at bounding box center [379, 183] width 759 height 366
